Goal: Find specific page/section: Find specific page/section

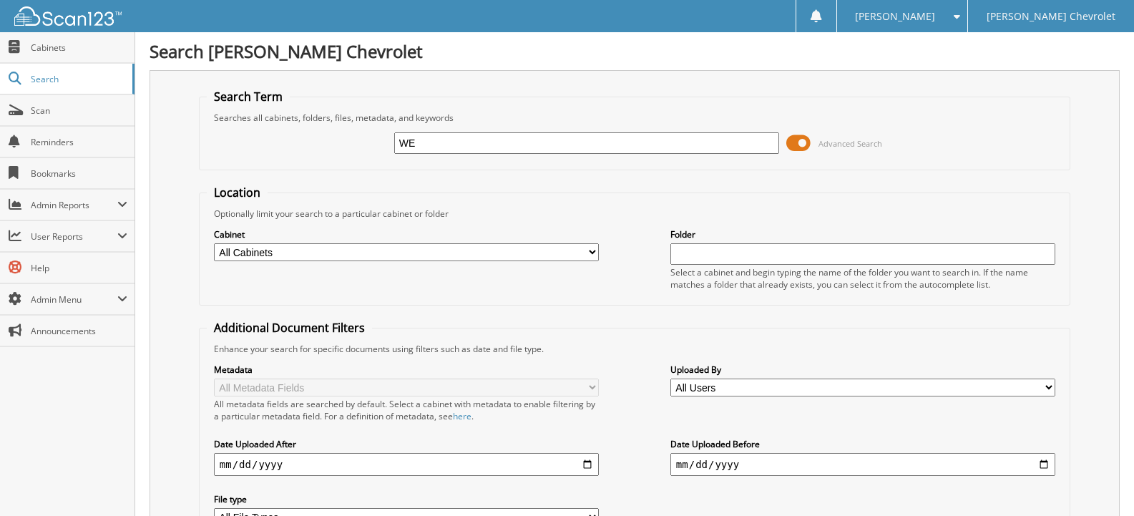
type input "WEX 2025"
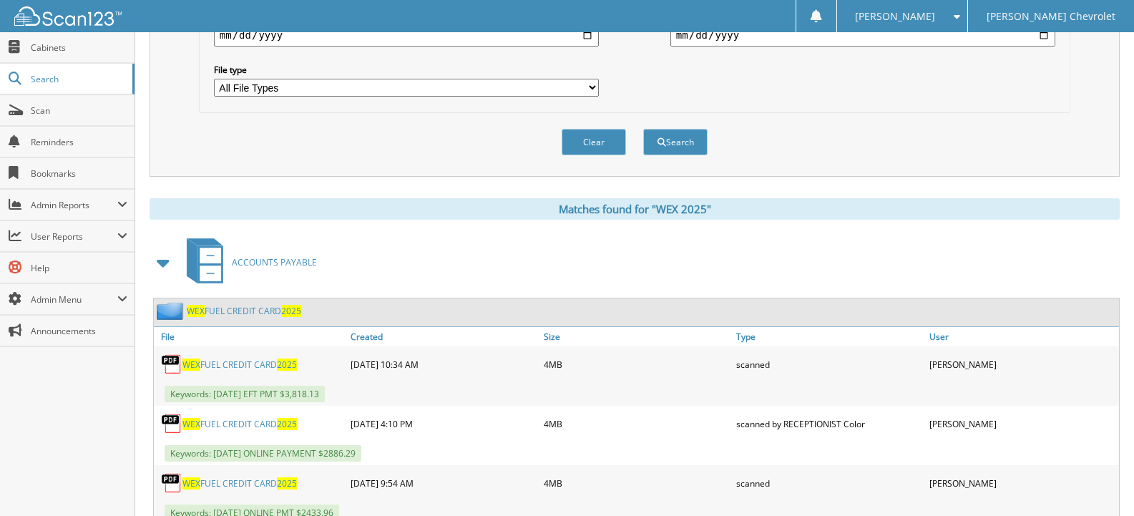
scroll to position [501, 0]
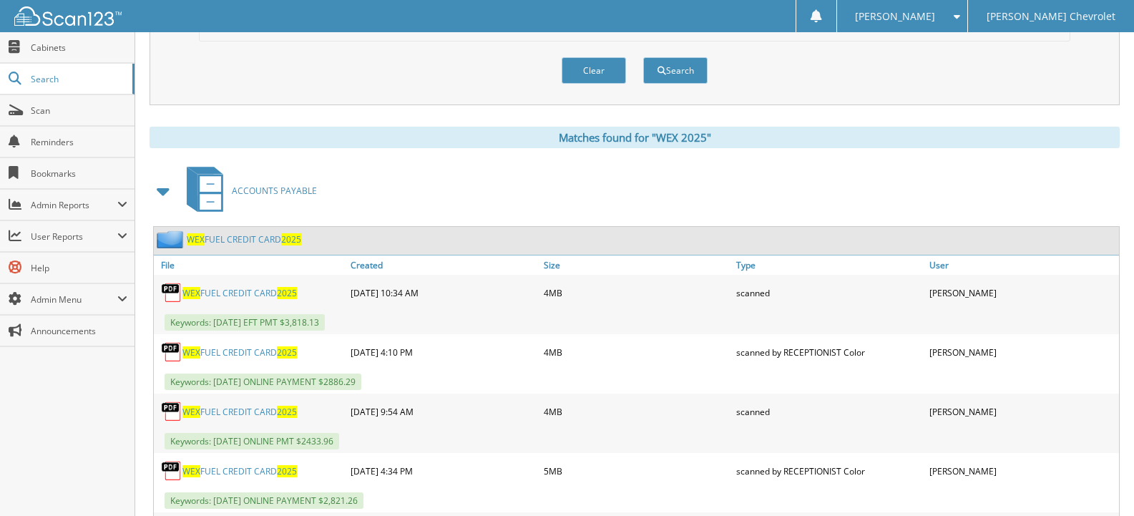
click at [247, 290] on link "WEX FUEL CREDIT CARD 2025" at bounding box center [239, 293] width 114 height 12
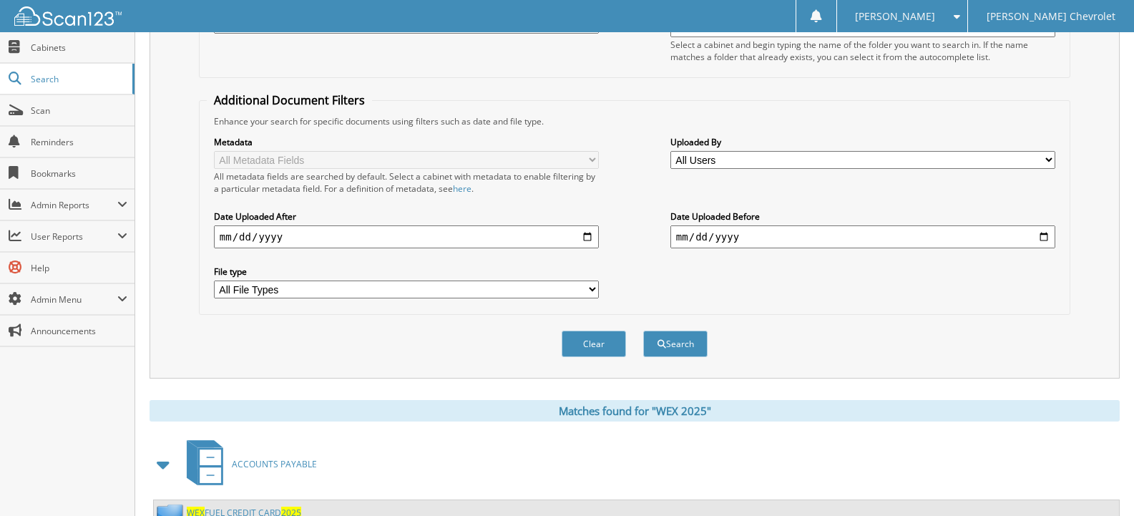
scroll to position [243, 0]
